Goal: Find specific page/section: Find specific page/section

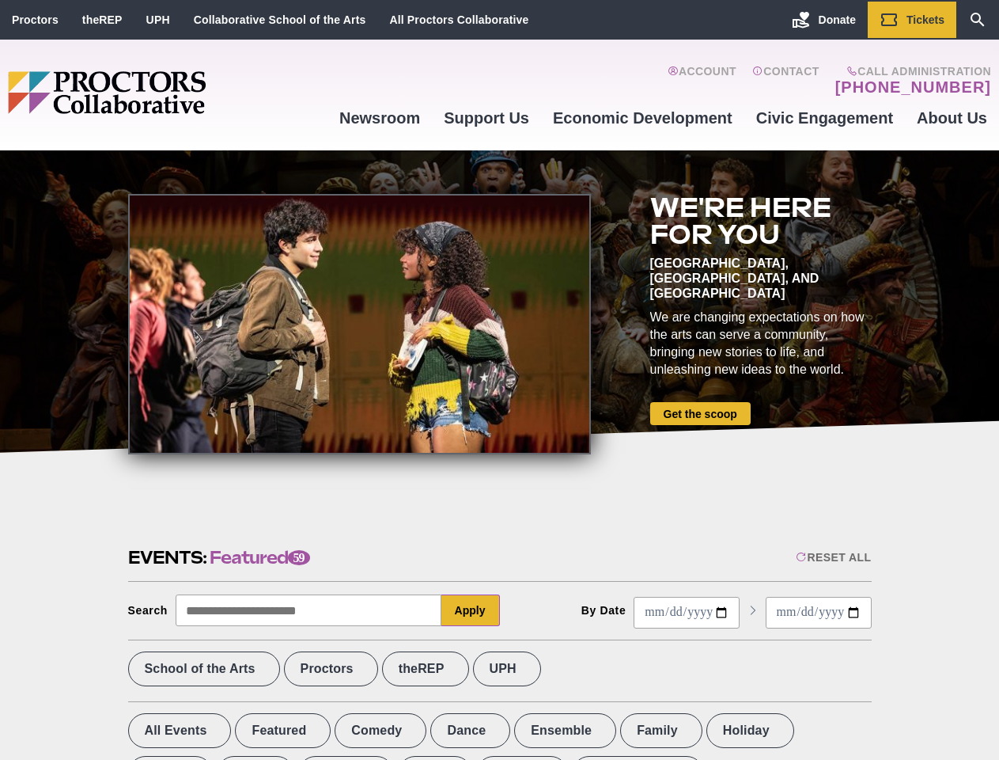
click at [499, 380] on div at bounding box center [359, 324] width 463 height 260
click at [832, 557] on div "Reset All" at bounding box center [833, 557] width 75 height 13
click at [471, 610] on button "Apply" at bounding box center [471, 610] width 59 height 32
